Goal: Navigation & Orientation: Go to known website

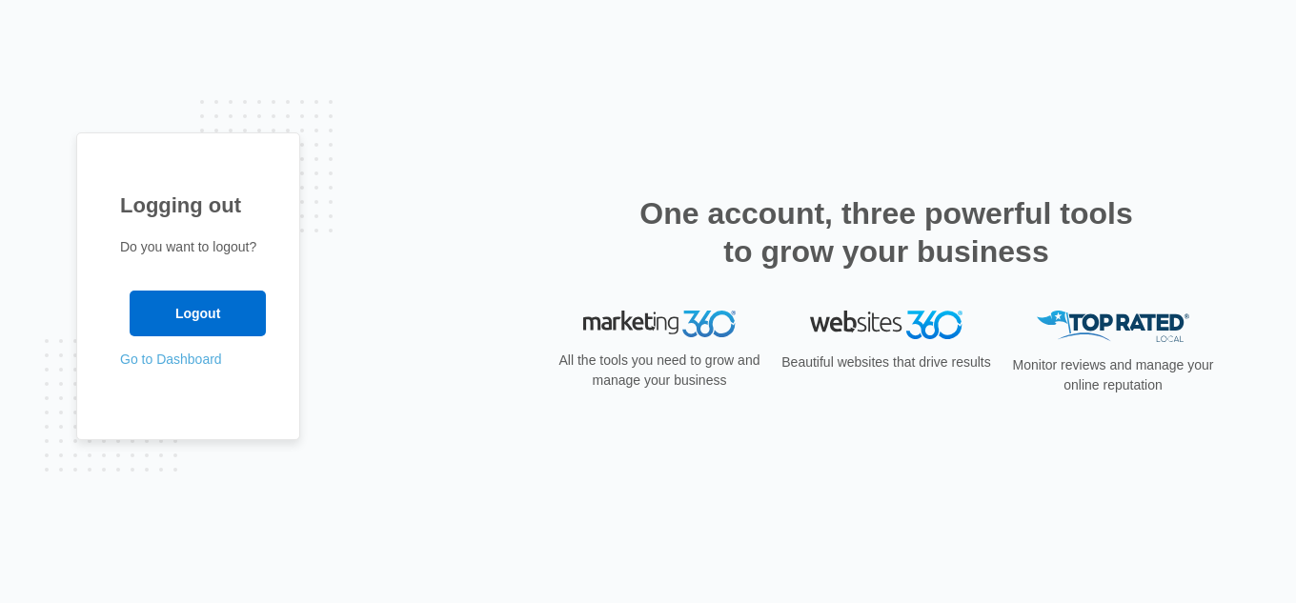
click at [160, 357] on link "Go to Dashboard" at bounding box center [171, 359] width 102 height 15
